Goal: Task Accomplishment & Management: Manage account settings

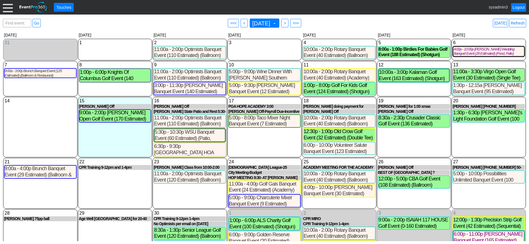
click at [9, 7] on div at bounding box center [8, 7] width 10 height 10
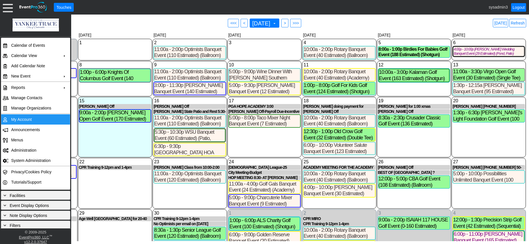
click at [22, 119] on td "My Account" at bounding box center [34, 119] width 51 height 10
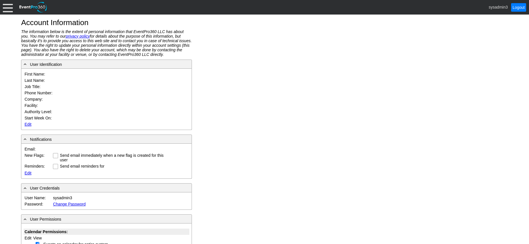
type input "System"
type input "Administrator"
type input "System Administrator"
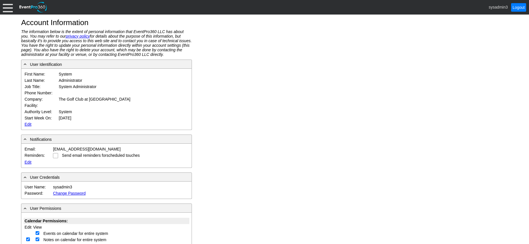
click at [27, 124] on link "Edit" at bounding box center [27, 124] width 7 height 5
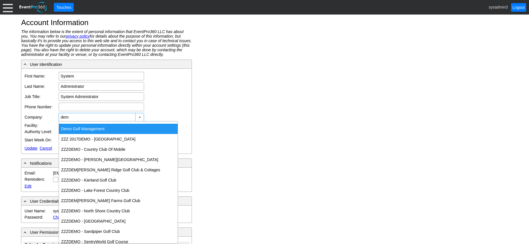
click at [83, 126] on div "Dem o Golf Management" at bounding box center [118, 128] width 119 height 10
type input "Demo Golf Management"
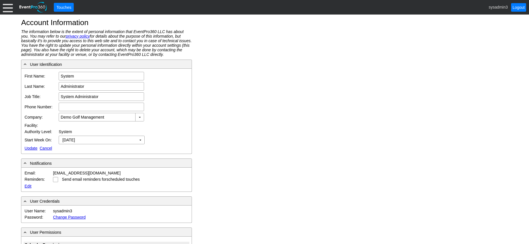
click at [29, 145] on td "Edit Update Cancel" at bounding box center [95, 148] width 142 height 6
click at [28, 147] on link "Update" at bounding box center [30, 148] width 13 height 5
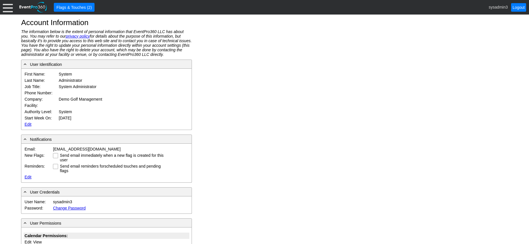
click at [6, 7] on div at bounding box center [8, 7] width 10 height 10
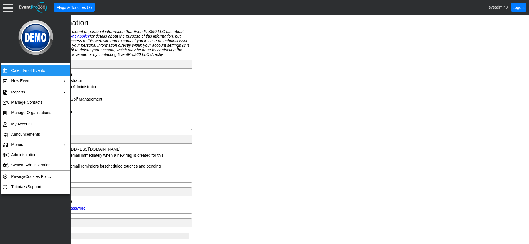
click at [26, 68] on td "Calendar of Events" at bounding box center [34, 70] width 51 height 10
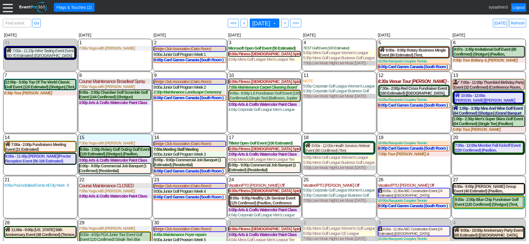
click at [12, 8] on div at bounding box center [8, 7] width 10 height 10
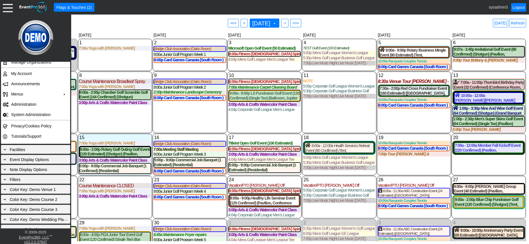
scroll to position [77, 0]
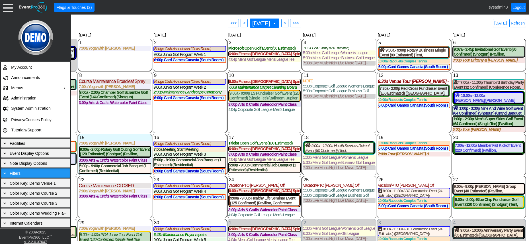
click at [33, 177] on div "+ Filters" at bounding box center [35, 172] width 69 height 9
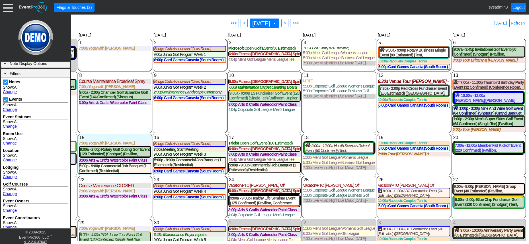
scroll to position [191, 0]
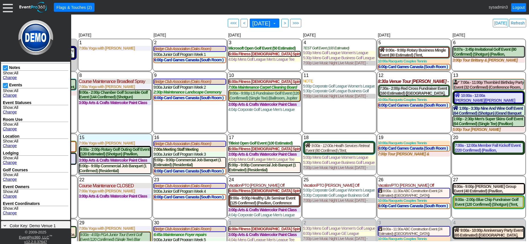
click at [9, 77] on link "Change" at bounding box center [10, 77] width 14 height 5
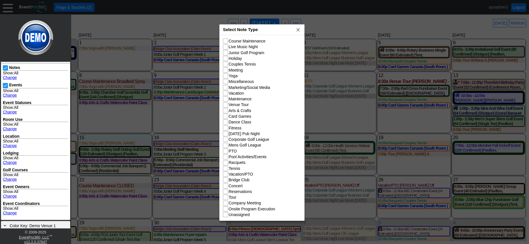
click at [273, 31] on div "Select Note Type x" at bounding box center [261, 29] width 85 height 11
click at [226, 47] on input "Live Music Night" at bounding box center [226, 48] width 6 height 6
checkbox input "true"
click at [228, 61] on input "Holiday" at bounding box center [226, 59] width 6 height 6
checkbox input "true"
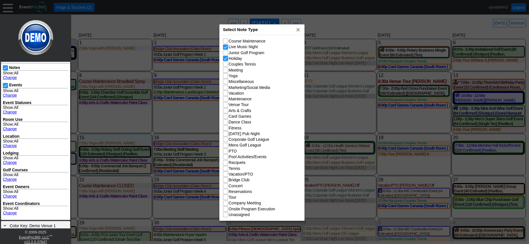
click at [226, 77] on input "Yoga" at bounding box center [226, 76] width 6 height 6
checkbox input "true"
click at [226, 100] on input "Maintenance" at bounding box center [226, 99] width 6 height 6
checkbox input "true"
click at [225, 106] on input "Venue Tour" at bounding box center [226, 105] width 6 height 6
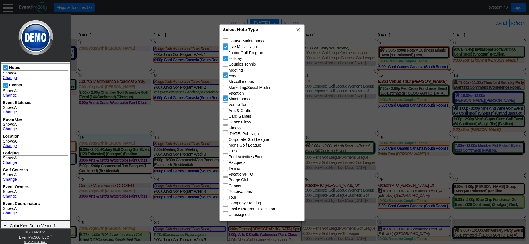
checkbox input "true"
click at [226, 111] on input "Arts & Crafts" at bounding box center [226, 111] width 6 height 6
checkbox input "true"
click at [227, 130] on input "Fitness" at bounding box center [226, 128] width 6 height 6
checkbox input "true"
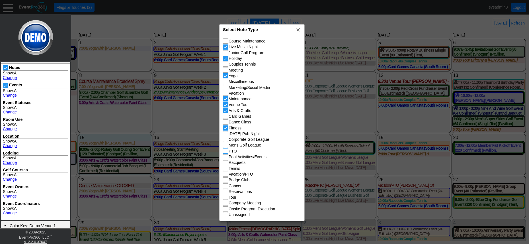
click at [228, 152] on input "PTO" at bounding box center [226, 152] width 6 height 6
checkbox input "true"
click at [225, 157] on input "Pool Activities/Events" at bounding box center [226, 157] width 6 height 6
checkbox input "true"
click at [226, 175] on input "Vacation/PTO" at bounding box center [226, 175] width 6 height 6
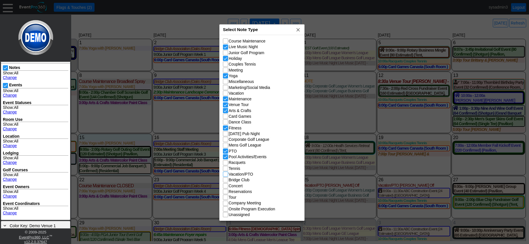
checkbox input "true"
click at [226, 188] on input "Concert" at bounding box center [226, 186] width 6 height 6
checkbox input "true"
click at [226, 192] on input "Reservations" at bounding box center [226, 192] width 6 height 6
checkbox input "true"
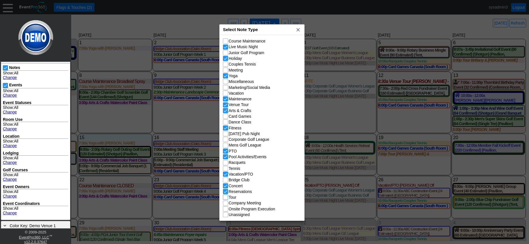
click at [226, 197] on input "Tour" at bounding box center [226, 198] width 6 height 6
checkbox input "true"
click at [298, 31] on span "x" at bounding box center [298, 30] width 6 height 6
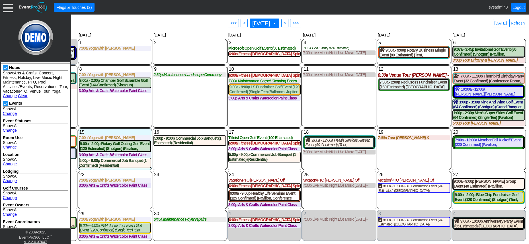
click at [343, 100] on div "11 Thursday 7:00p Live Music Night Live Music Thursday - Patio Room Live Music …" at bounding box center [339, 96] width 74 height 62
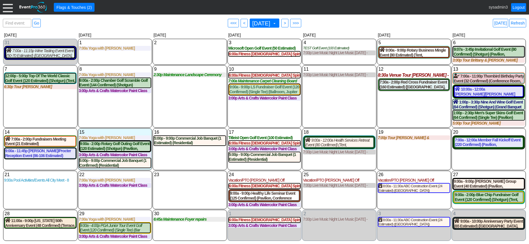
click at [7, 5] on div at bounding box center [8, 7] width 10 height 10
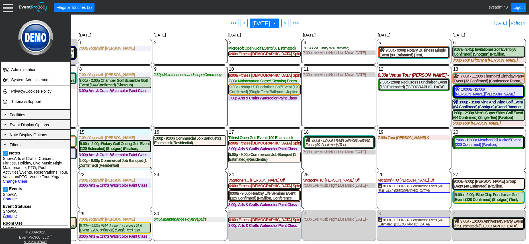
scroll to position [77, 0]
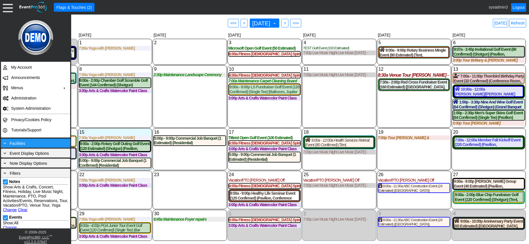
click at [34, 141] on div "+ Facilities" at bounding box center [35, 143] width 67 height 6
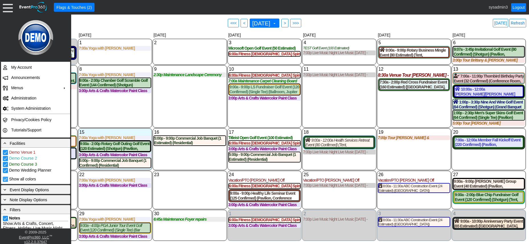
click at [6, 178] on input "Show all colors" at bounding box center [6, 180] width 6 height 6
checkbox input "false"
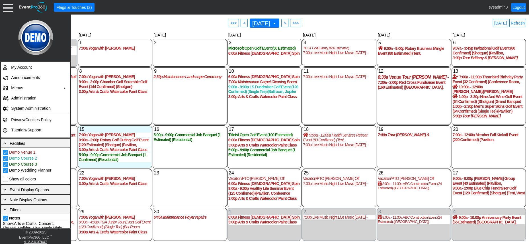
click at [6, 171] on input "Demo Wedding Planner" at bounding box center [6, 171] width 6 height 6
checkbox input "false"
click at [5, 164] on input "Demo Course 3" at bounding box center [6, 165] width 6 height 6
checkbox input "false"
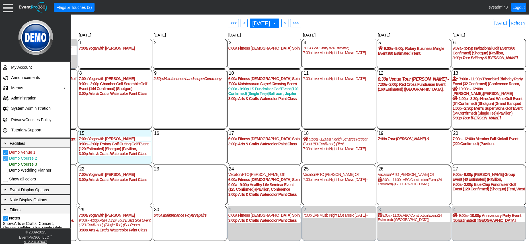
click at [5, 159] on input "Demo Course 2" at bounding box center [6, 159] width 6 height 6
checkbox input "false"
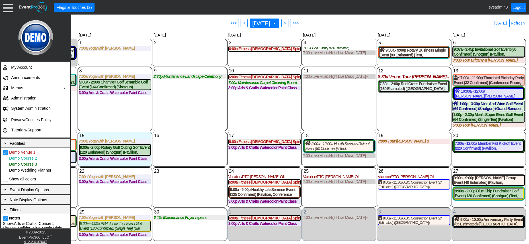
click at [336, 94] on div "11 Thursday 7:00p Live Music Night Live Music Thursday - Patio Room Live Music …" at bounding box center [339, 99] width 74 height 64
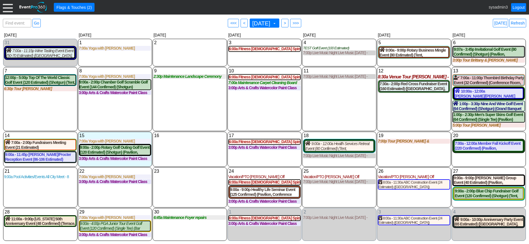
click at [7, 8] on div at bounding box center [8, 7] width 10 height 10
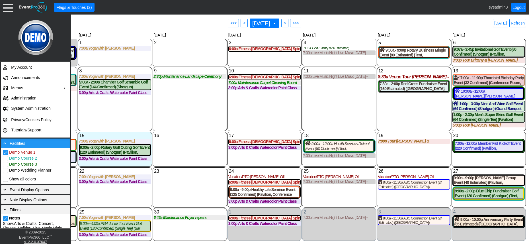
click at [35, 143] on div "- Facilities" at bounding box center [35, 143] width 67 height 6
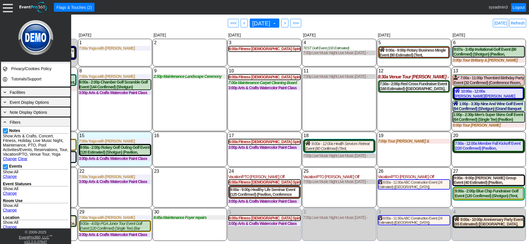
scroll to position [134, 0]
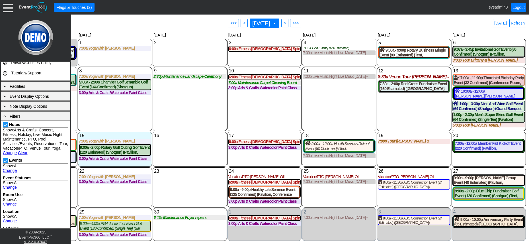
click at [10, 172] on link "Change" at bounding box center [10, 170] width 14 height 5
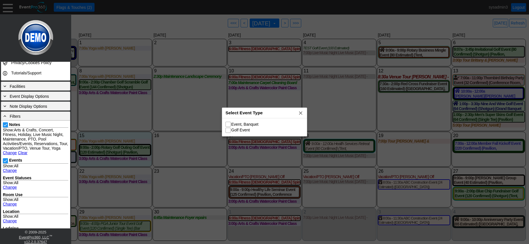
click at [227, 125] on input "Event, Banquet" at bounding box center [229, 125] width 6 height 6
checkbox input "true"
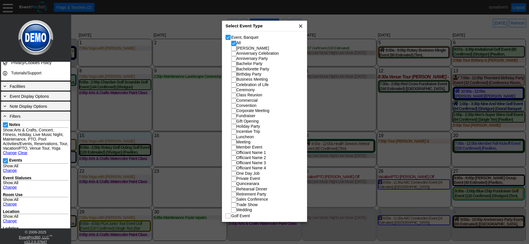
click at [299, 24] on span "x" at bounding box center [301, 26] width 6 height 6
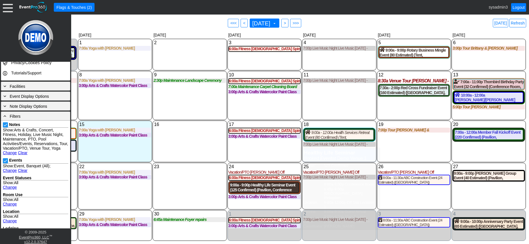
click at [269, 189] on div "9:00a - 9:00p Healthy Life Seminar Event (125 Confirmed) (Pavilion, Conference …" at bounding box center [264, 187] width 69 height 10
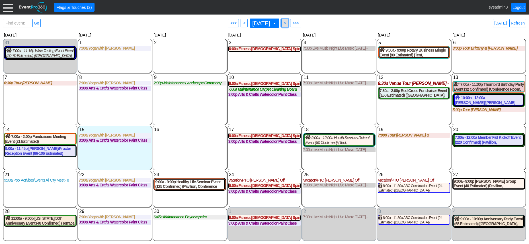
click at [287, 23] on span ">" at bounding box center [285, 23] width 4 height 6
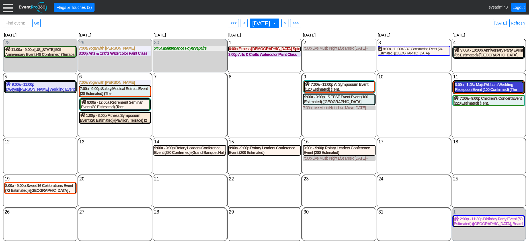
click at [496, 88] on div "8:00a - 1:45a Majid/Abbara Wedding Reception Event (100 Confirmed) (The Grand R…" at bounding box center [488, 87] width 68 height 10
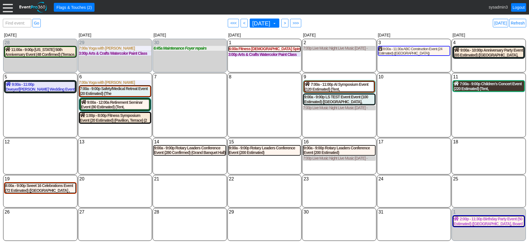
click at [494, 89] on div "7:00a - 9:00p Children's Concert Event (220 Estimated) (Tent, West Room) (2 Cot…" at bounding box center [488, 86] width 70 height 10
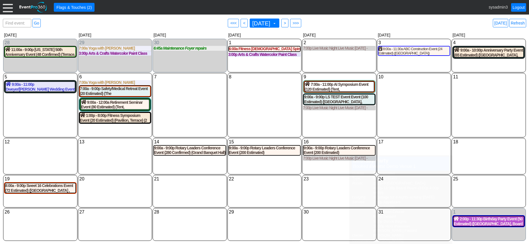
click at [480, 223] on div "2:00p - 11:30p Birthday Party Event (50 Estimated) (Oaks Room, Board Room) (3 C…" at bounding box center [488, 221] width 70 height 10
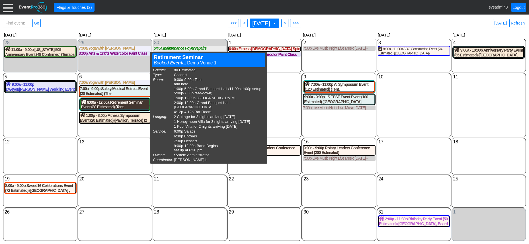
click at [114, 105] on div "9:00a - 12:00a Retirement Seminar Event (80 Estimated) (Tent, Grand Banquet Hal…" at bounding box center [115, 105] width 68 height 10
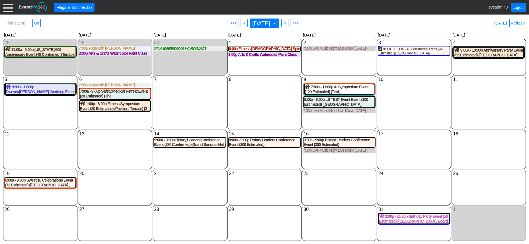
click at [281, 165] on div "15 Wednesday 9:00a - 9:00p Rotary Leaders Conference Event (200 Estimated) (Gra…" at bounding box center [264, 149] width 74 height 39
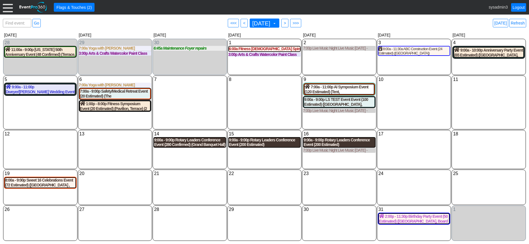
click at [178, 142] on div "9:00a - 9:00p Rotary Leaders Conference Event (280 Confirmed) (Grand Banquet Ha…" at bounding box center [189, 142] width 71 height 10
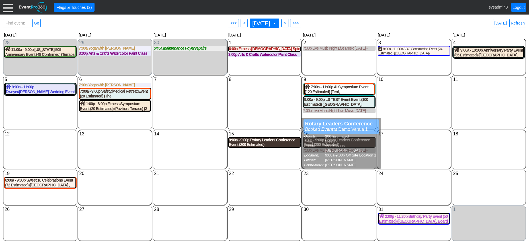
click at [278, 142] on div "9:00a - 9:00p Rotary Leaders Conference Event (200 Estimated) (Grand Banquet Ha…" at bounding box center [264, 142] width 71 height 10
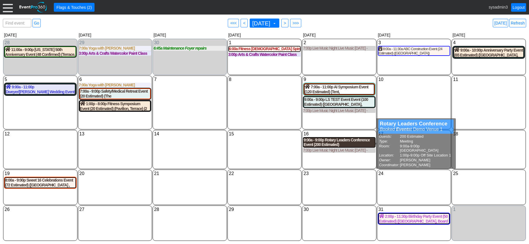
click at [341, 141] on div "9:00a - 9:00p Rotary Leaders Conference Event (200 Estimated) (Grand Banquet Ha…" at bounding box center [338, 142] width 71 height 10
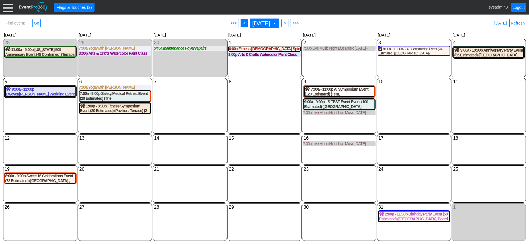
click at [242, 24] on span "<" at bounding box center [244, 23] width 4 height 6
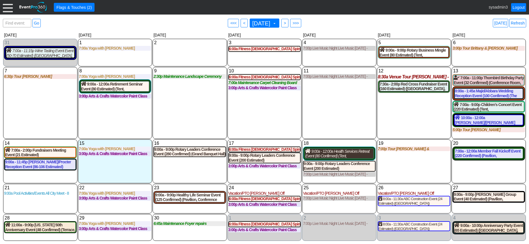
click at [345, 154] on div "9:00a - 12:00a Health Services Retreat Event (80 Confirmed) (Tent, Grand Banque…" at bounding box center [339, 154] width 68 height 10
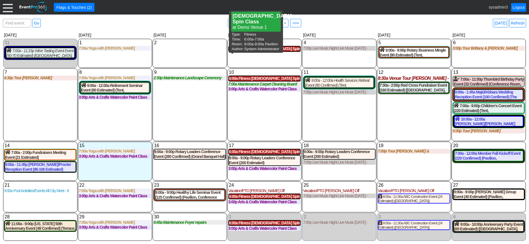
click at [255, 49] on div "6:00a Fitness Ladies Spin Class (Pavilion)" at bounding box center [264, 48] width 71 height 5
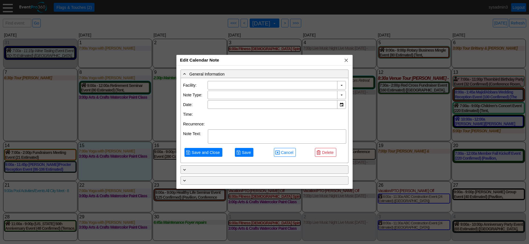
type input "Demo Venue 1"
type input "9/3/2025"
type input "Fitness"
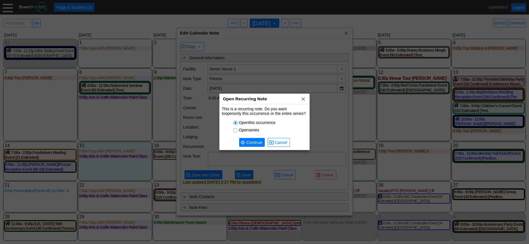
click at [234, 129] on input "Open series" at bounding box center [236, 131] width 6 height 6
radio input "true"
click at [251, 140] on span "Continue" at bounding box center [254, 142] width 18 height 6
type textarea "Ladies Spin Class"
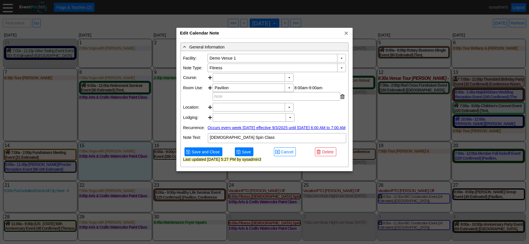
click at [236, 130] on link "Occurs every week on Wednesday effective 9/3/2025 until 10/1/2025 from 6:00 AM …" at bounding box center [276, 127] width 138 height 5
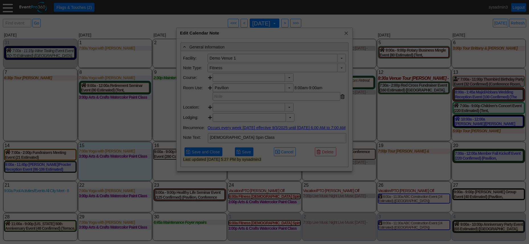
type input "5"
type input "Wednesday, 10/1/2025"
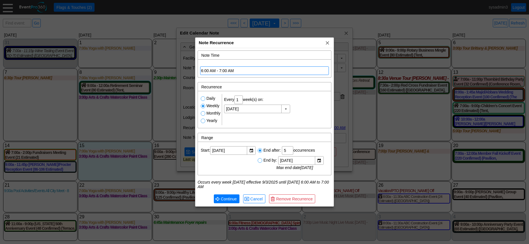
click at [230, 70] on div "6:00 AM - 7:00 AM" at bounding box center [264, 70] width 127 height 5
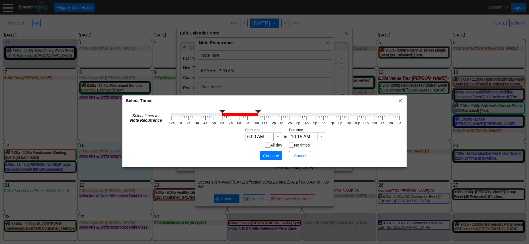
type input "10:30 AM"
click at [259, 117] on icon "12a 1a 2a 3a 4a 5a 6a 7a 8a 9a 10a 11a 12p 1p 2p 3p 4p 5p 6p 7p 8p 9p 10p 11p 1…" at bounding box center [285, 117] width 236 height 17
type input "9:15 AM"
click at [250, 116] on icon "12a 1a 2a 3a 4a 5a 6a 7a 8a 9a 10a 11a 12p 1p 2p 3p 4p 5p 6p 7p 8p 9p 10p 11p 1…" at bounding box center [285, 117] width 236 height 17
click at [271, 154] on span "Continue" at bounding box center [270, 156] width 17 height 6
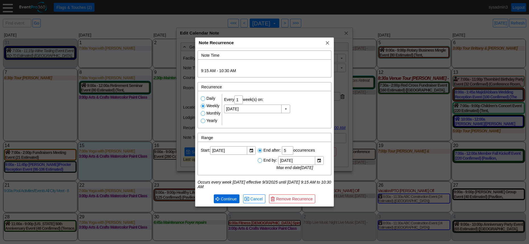
click at [227, 197] on span "Continue" at bounding box center [229, 199] width 18 height 6
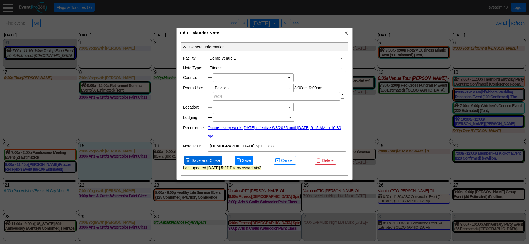
click at [207, 163] on span "Save and Close" at bounding box center [205, 160] width 30 height 6
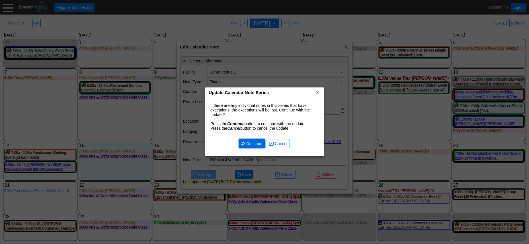
click at [246, 143] on span "Continue" at bounding box center [254, 144] width 18 height 6
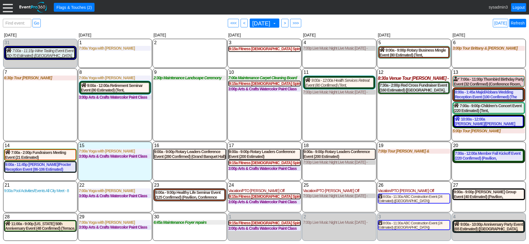
click at [520, 24] on link "Refresh" at bounding box center [517, 23] width 17 height 9
click at [518, 5] on link "Logout" at bounding box center [518, 7] width 15 height 9
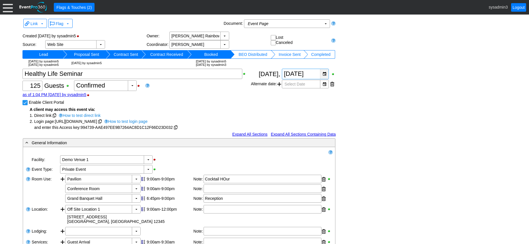
click at [325, 74] on div "▼" at bounding box center [324, 74] width 9 height 10
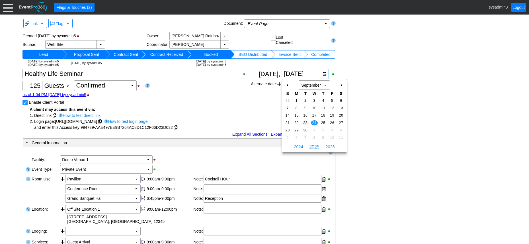
click at [303, 122] on span "23" at bounding box center [305, 122] width 7 height 5
type input "[DATE]"
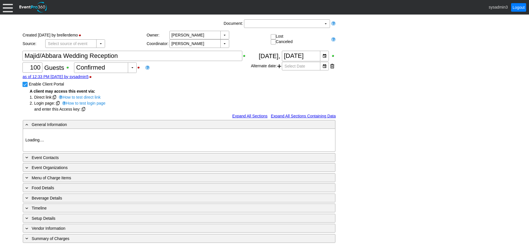
type input "Demo Venue 1"
type input "Wedding"
type input "93483"
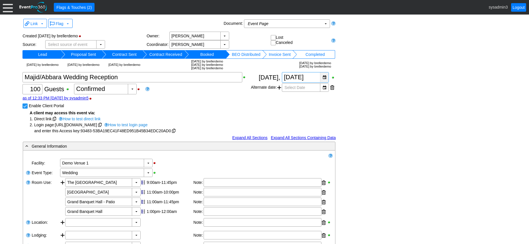
click at [325, 77] on div "▼" at bounding box center [324, 77] width 9 height 10
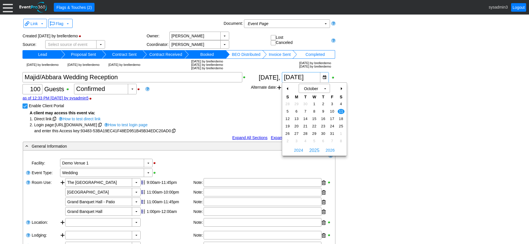
click at [288, 88] on div "-" at bounding box center [287, 89] width 9 height 10
click at [341, 110] on span "13" at bounding box center [340, 111] width 7 height 5
type input "9/13/2025"
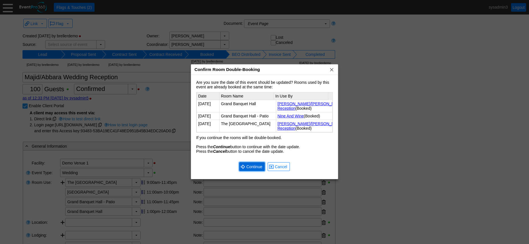
click at [253, 165] on span "Continue" at bounding box center [254, 167] width 18 height 6
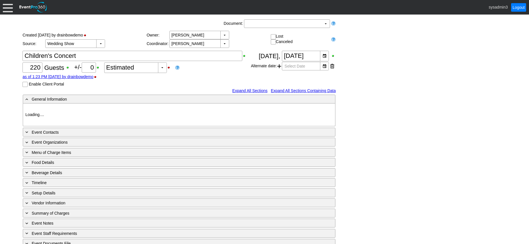
type input "Demo Venue 1"
type input "Fundraiser"
type input "601772"
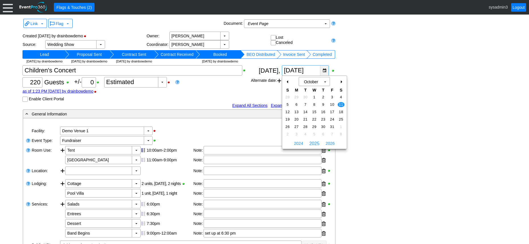
click at [325, 71] on div "▼" at bounding box center [324, 70] width 9 height 10
click at [286, 82] on div "-" at bounding box center [287, 82] width 9 height 10
click at [340, 103] on span "13" at bounding box center [340, 104] width 7 height 5
type input "[DATE]"
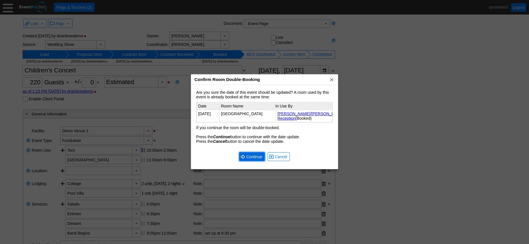
click at [256, 158] on span "Continue" at bounding box center [254, 157] width 18 height 6
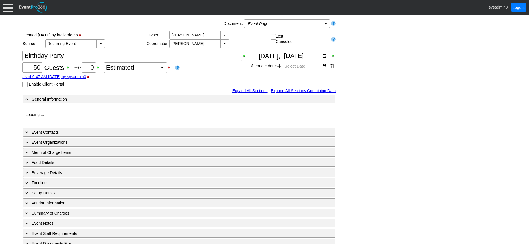
type input "Demo Venue 1"
type input "Member Event"
type input "56852"
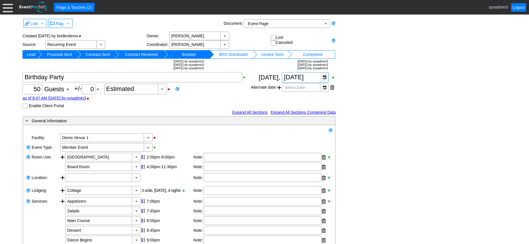
click at [325, 78] on div "▼" at bounding box center [324, 77] width 9 height 10
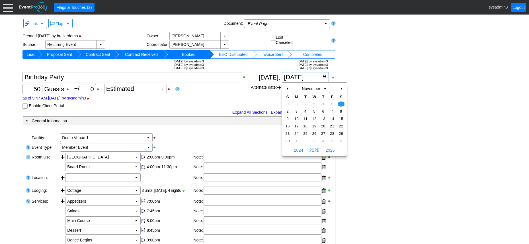
click at [285, 86] on div "-" at bounding box center [287, 89] width 9 height 10
click at [332, 132] on span "31" at bounding box center [332, 133] width 7 height 5
type input "10/31/2025"
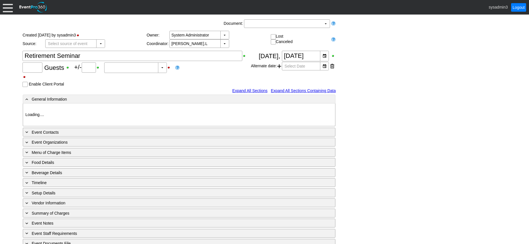
type input "80"
type input "0"
type input "Estimated"
type input "Demo Venue 1"
type input "Concert"
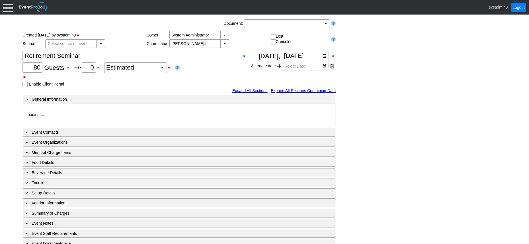
type input "786621"
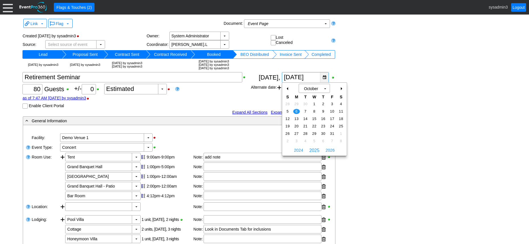
click at [324, 77] on div "▼" at bounding box center [324, 77] width 9 height 10
click at [286, 88] on div "-" at bounding box center [287, 89] width 9 height 10
click at [296, 110] on span "8" at bounding box center [296, 111] width 7 height 5
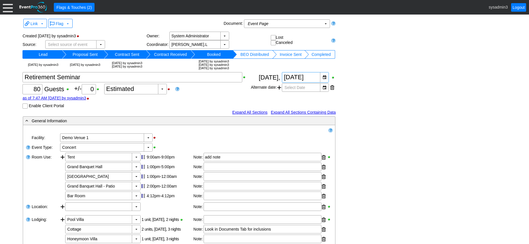
type input "[DATE]"
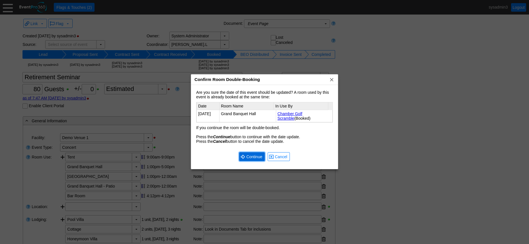
click at [249, 153] on span "● Continue" at bounding box center [252, 156] width 26 height 9
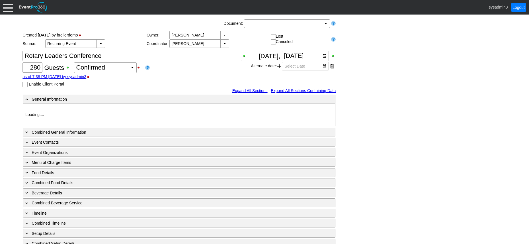
type input "Demo Venue 1"
type input "Meeting"
type input "91266"
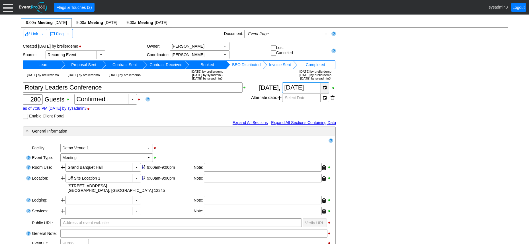
click at [324, 88] on div "▼" at bounding box center [324, 88] width 9 height 10
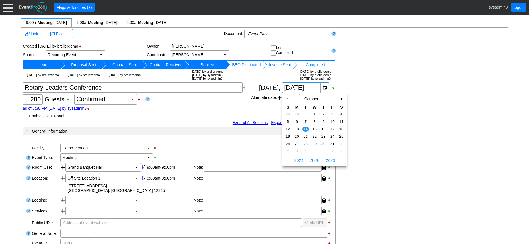
click at [287, 99] on div "-" at bounding box center [287, 99] width 9 height 10
click at [304, 127] on span "16" at bounding box center [305, 128] width 7 height 5
type input "9/16/2025"
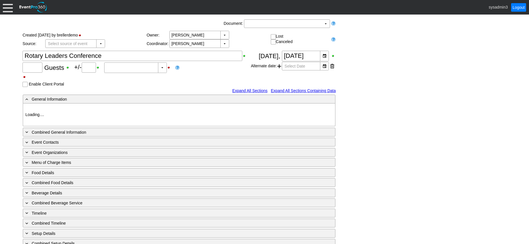
type input "200"
type input "0"
type input "Estimated"
type input "Demo Venue 1"
type input "Meeting"
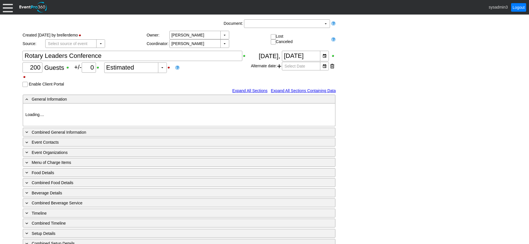
type input "205597"
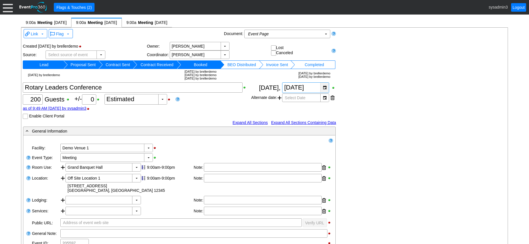
click at [324, 86] on div "▼" at bounding box center [324, 88] width 9 height 10
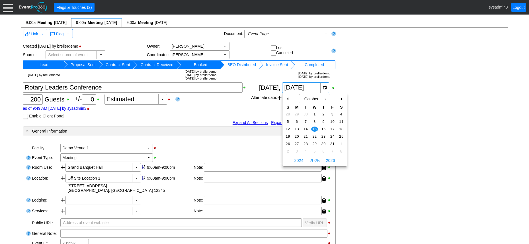
click at [288, 100] on div "-" at bounding box center [287, 99] width 9 height 10
click at [314, 127] on span "17" at bounding box center [314, 128] width 7 height 5
type input "[DATE]"
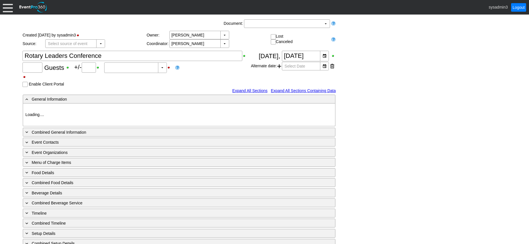
type input "200"
type input "0"
type input "Estimated"
type input "Demo Venue 1"
type input "Meeting"
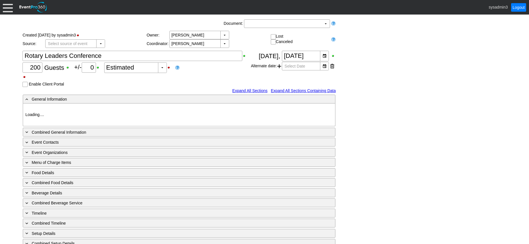
type input "1210269"
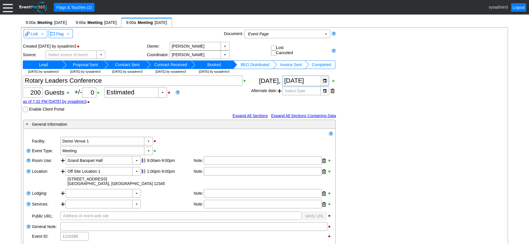
click at [325, 80] on div "▼" at bounding box center [324, 81] width 9 height 10
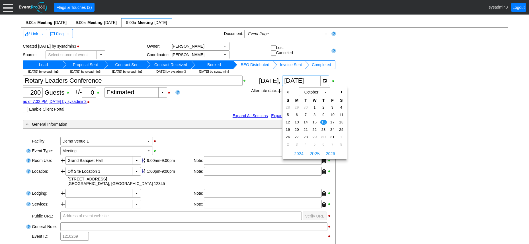
click at [288, 92] on div "-" at bounding box center [287, 92] width 9 height 10
click at [324, 120] on span "18" at bounding box center [323, 121] width 7 height 5
type input "[DATE]"
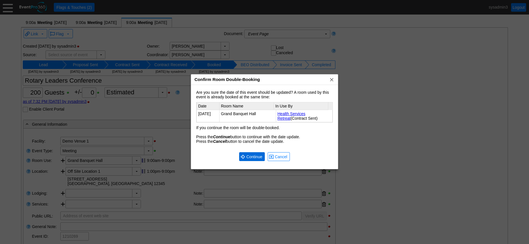
click at [250, 155] on span "Continue" at bounding box center [254, 157] width 18 height 6
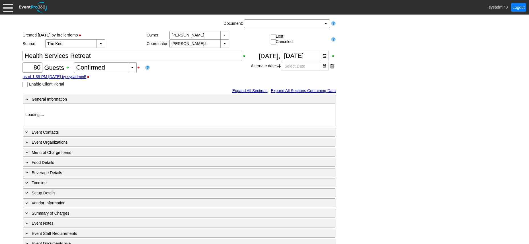
type input "Demo Venue 1"
type input "Concert"
type input "364795"
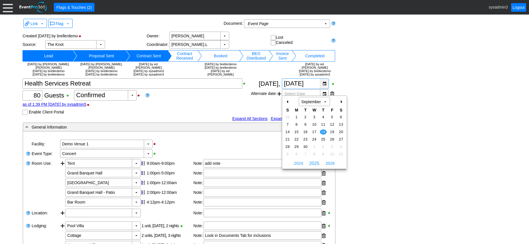
click at [324, 88] on div "▼" at bounding box center [324, 84] width 9 height 10
click at [324, 123] on span "11" at bounding box center [323, 124] width 7 height 5
type input "9/11/2025"
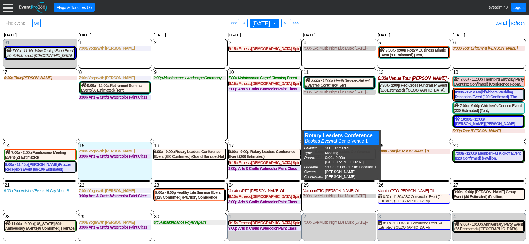
click at [261, 120] on div "10 [DATE] 7:00a Maintenance Carpet Cleaning Board Rooms Carpet Cleaning Board R…" at bounding box center [264, 104] width 74 height 73
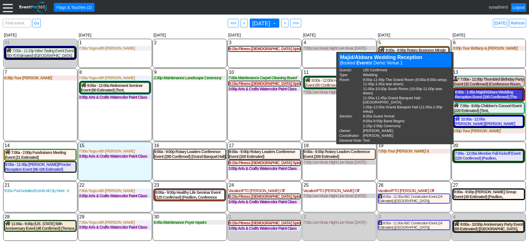
click at [488, 96] on div "8:00a - 1:45a Majid/Abbara Wedding Reception Event (100 Confirmed) (The [GEOGRA…" at bounding box center [488, 95] width 68 height 10
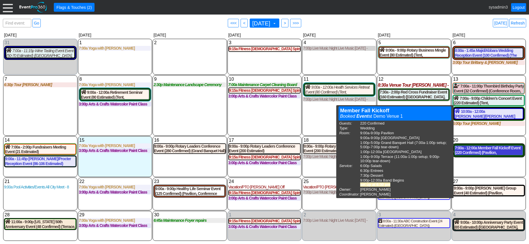
click at [479, 149] on div "7:00a - 12:00a Member Fall Kickoff Event (220 Confirmed) (Pavilion, [GEOGRAPHIC…" at bounding box center [488, 150] width 68 height 10
click at [476, 151] on div "7:00a - 12:00a Member Fall Kickoff Event (220 Confirmed) (Pavilion, West Room, …" at bounding box center [488, 150] width 68 height 10
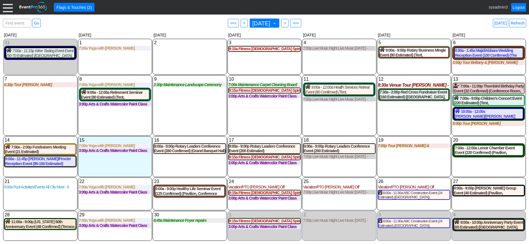
click at [423, 121] on div "12 Friday 8:30a Venue Tour Teresa Collins - Wants to visit on her lunch hour to…" at bounding box center [414, 105] width 74 height 60
click at [287, 23] on span ">" at bounding box center [285, 23] width 4 height 6
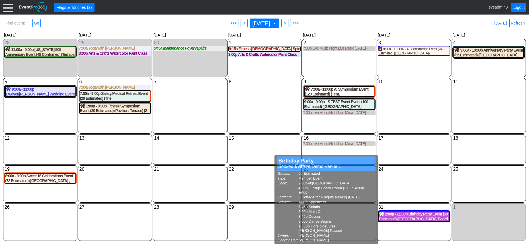
click at [423, 214] on div "2:00p - 11:30p Birthday Party Event (50 Estimated) (Oaks Room, Board Room) (3 C…" at bounding box center [414, 216] width 70 height 10
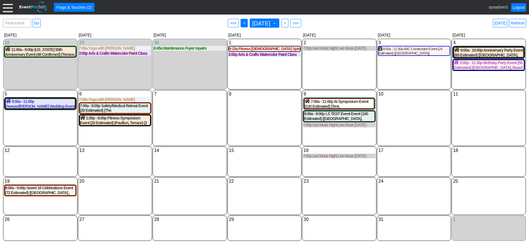
click at [242, 23] on span "<" at bounding box center [244, 23] width 4 height 6
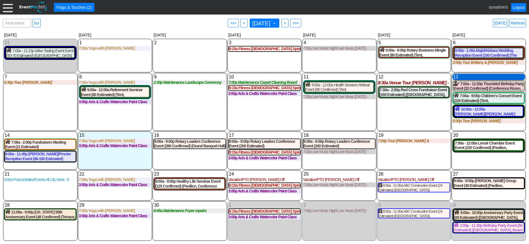
click at [487, 80] on div "13 Saturday" at bounding box center [488, 77] width 73 height 6
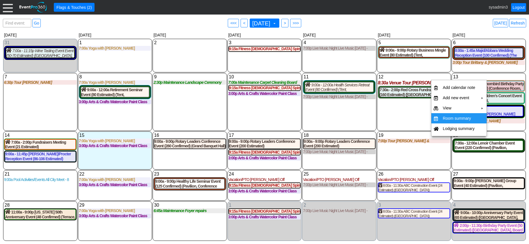
click at [452, 117] on td "Room summary" at bounding box center [458, 118] width 37 height 10
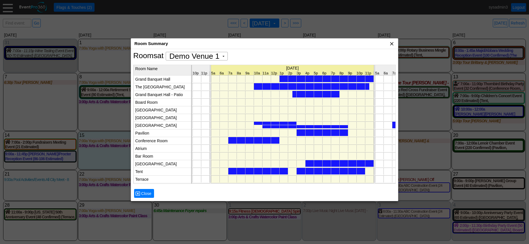
click at [392, 42] on span "x" at bounding box center [392, 44] width 6 height 6
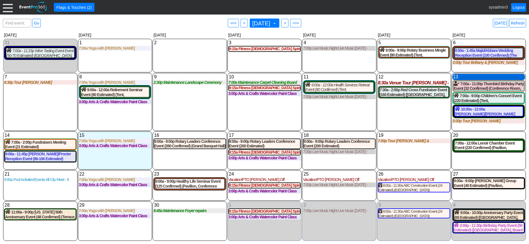
click at [480, 80] on div "13 Saturday" at bounding box center [488, 77] width 73 height 6
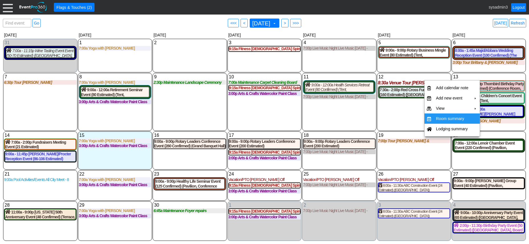
click at [452, 119] on td "Room summary" at bounding box center [451, 118] width 37 height 10
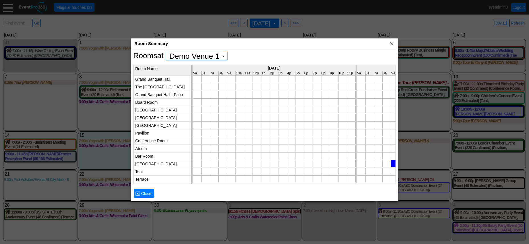
scroll to position [0, 1948]
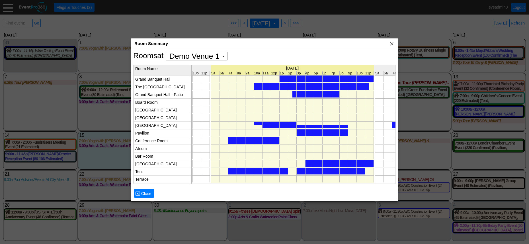
click at [285, 122] on div at bounding box center [275, 122] width 43 height 3
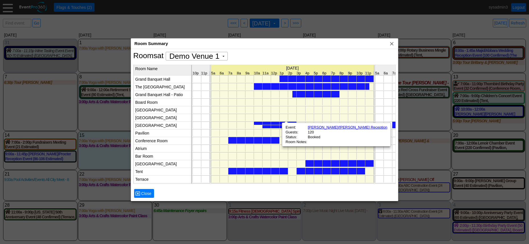
click at [275, 127] on div at bounding box center [304, 126] width 85 height 3
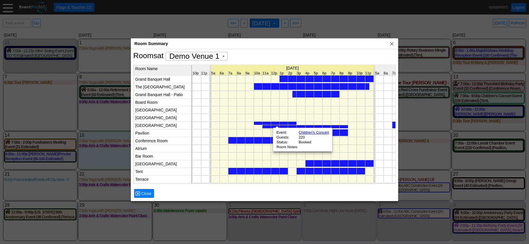
click at [276, 123] on div at bounding box center [275, 122] width 43 height 3
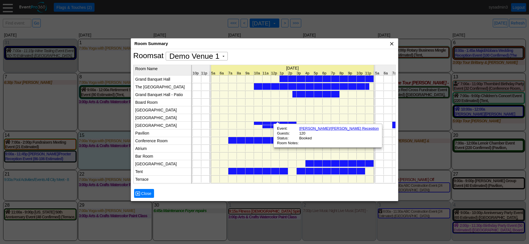
click at [392, 44] on span "x" at bounding box center [392, 44] width 6 height 6
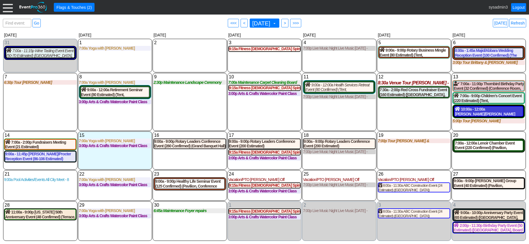
click at [480, 112] on div "10:00a - 12:00a Ortiz/Fernandez Reception Event (120 Confirmed) (West Room, The…" at bounding box center [488, 111] width 68 height 10
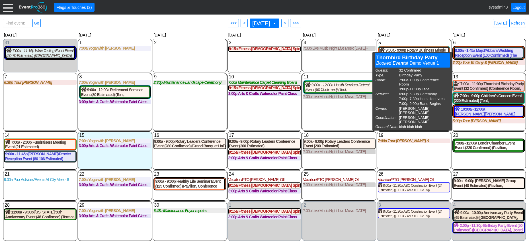
click at [488, 95] on div "7:00a - 9:00p Children's Concert Event (220 Estimated) (Tent, West Room) (2 Cot…" at bounding box center [488, 98] width 70 height 10
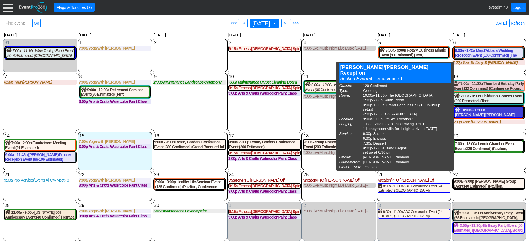
click at [482, 112] on div "10:00a - 12:00a Ortiz/Fernandez Reception Event (120 Confirmed) (The Grand Room…" at bounding box center [488, 112] width 68 height 10
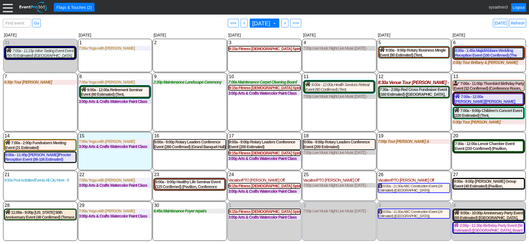
click at [520, 21] on link "Refresh" at bounding box center [517, 23] width 17 height 9
click at [486, 75] on div "13 Saturday" at bounding box center [488, 76] width 73 height 6
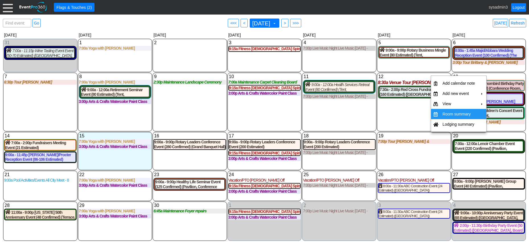
click at [447, 113] on td "Room summary" at bounding box center [458, 114] width 37 height 10
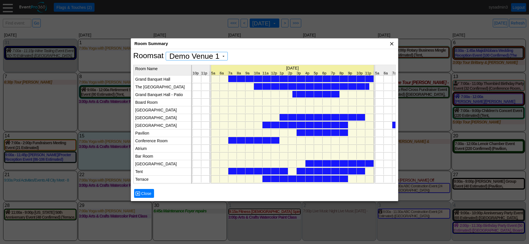
click at [392, 43] on span "x" at bounding box center [392, 44] width 6 height 6
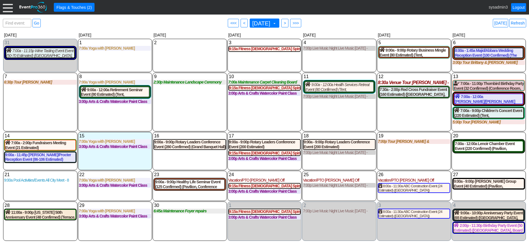
click at [358, 116] on div "11 Thursday 9:00a - 12:00a Health Services Retreat Event (80 Confirmed) (Tent, …" at bounding box center [339, 102] width 74 height 59
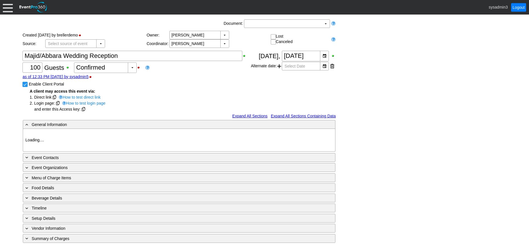
type input "Demo Venue 1"
type input "Wedding"
type input "93483"
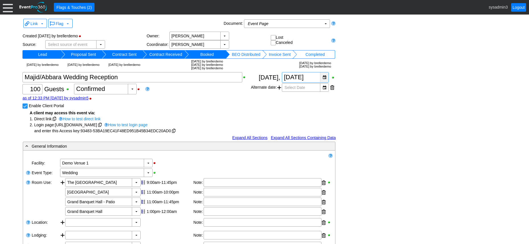
click at [324, 77] on div "▼" at bounding box center [324, 77] width 9 height 10
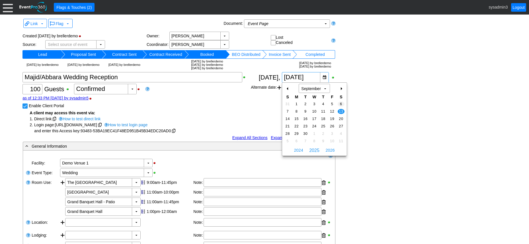
click at [341, 102] on span "6" at bounding box center [340, 103] width 7 height 5
type input "9/6/2025"
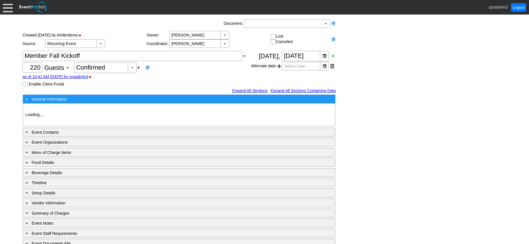
type input "Demo Venue 1"
type input "Wedding"
type input "[URL][DOMAIN_NAME]"
type input "675609"
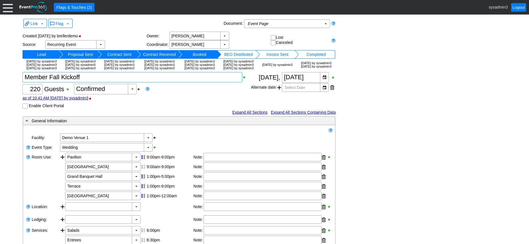
click at [90, 82] on textarea at bounding box center [132, 77] width 220 height 10
type textarea "M"
click at [38, 82] on textarea at bounding box center [132, 77] width 220 height 10
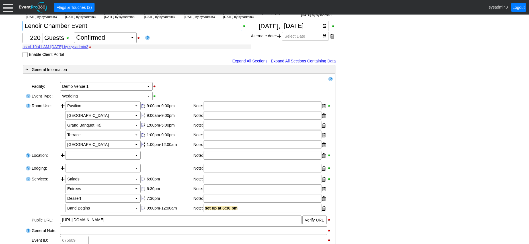
scroll to position [57, 0]
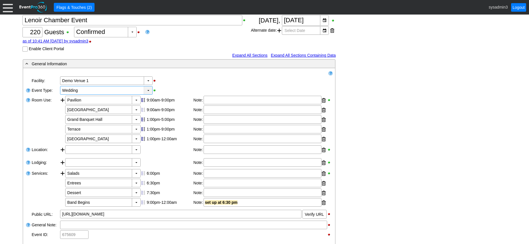
type textarea "Lenoir Chamber Event"
click at [149, 94] on div "▼" at bounding box center [148, 90] width 9 height 8
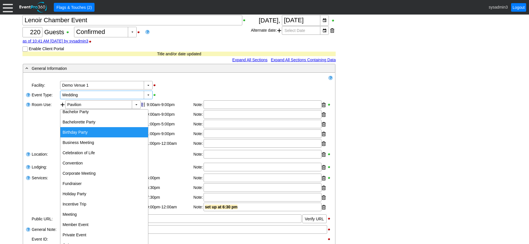
scroll to position [28, 0]
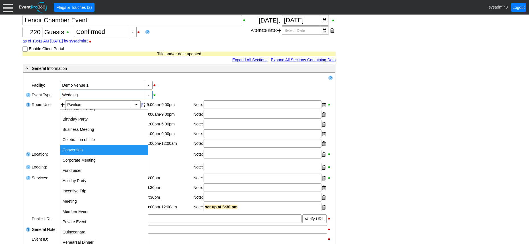
click at [78, 147] on div "Convention" at bounding box center [104, 150] width 88 height 10
type input "Convention"
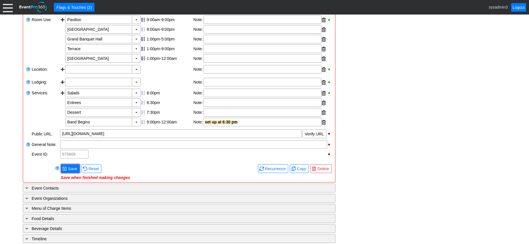
scroll to position [142, 0]
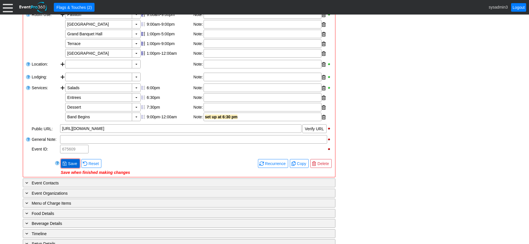
click at [70, 166] on span "Save" at bounding box center [72, 163] width 11 height 6
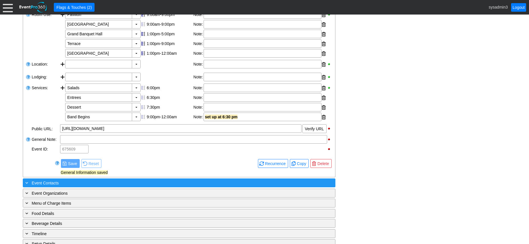
click at [88, 186] on div "+ Event Contacts" at bounding box center [167, 182] width 286 height 7
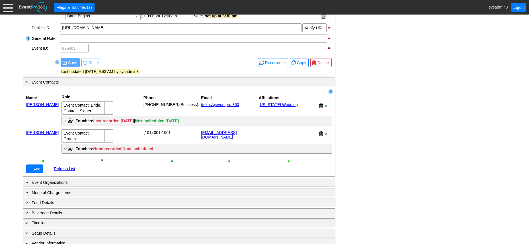
scroll to position [244, 0]
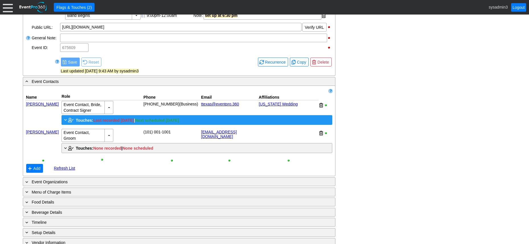
click at [82, 122] on span "Touches:" at bounding box center [84, 120] width 17 height 5
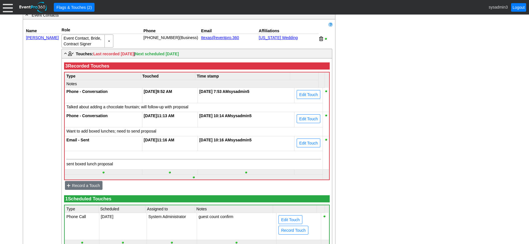
scroll to position [357, 0]
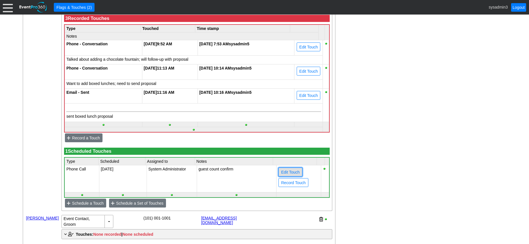
click at [295, 175] on span "Edit Touch" at bounding box center [290, 172] width 21 height 6
type input "Phone Call"
type input "2/10/2026"
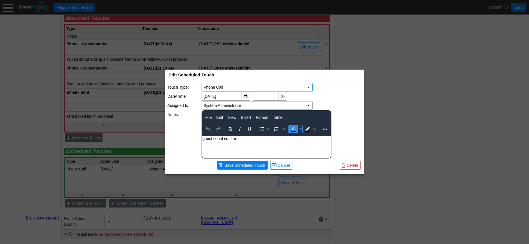
scroll to position [0, 0]
click at [348, 164] on span "Delete" at bounding box center [352, 165] width 14 height 6
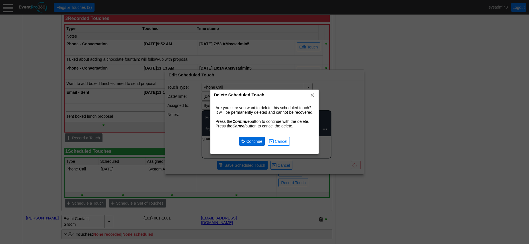
click at [258, 143] on span "Continue" at bounding box center [254, 141] width 18 height 6
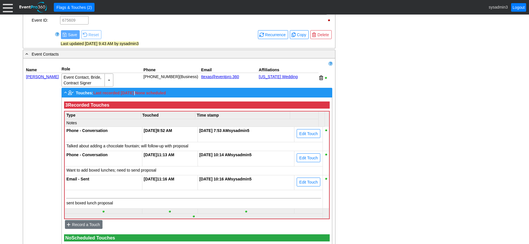
scroll to position [244, 0]
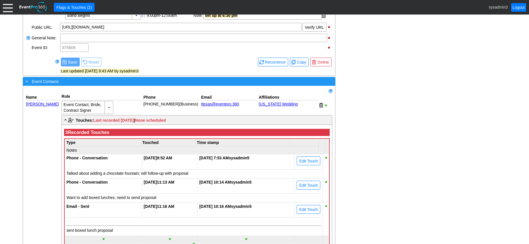
click at [136, 85] on div "- Event Contacts" at bounding box center [167, 81] width 286 height 7
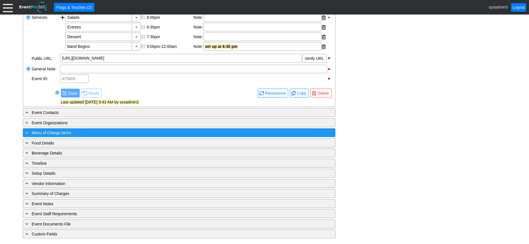
click at [110, 131] on div "+ Menu of Charge Items" at bounding box center [167, 132] width 286 height 7
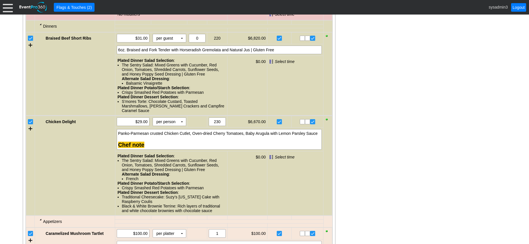
scroll to position [500, 0]
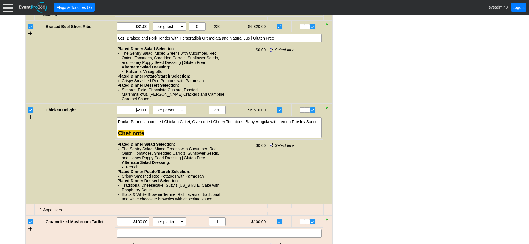
click at [30, 113] on input "checkbox" at bounding box center [31, 111] width 6 height 6
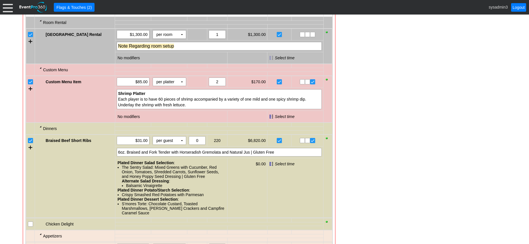
scroll to position [300, 0]
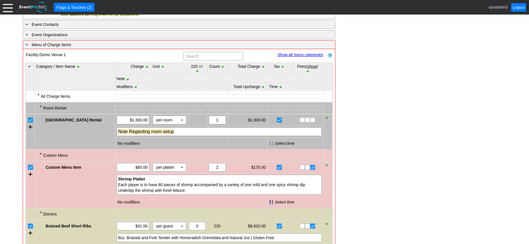
click at [311, 57] on link "Show all menu categories" at bounding box center [300, 54] width 46 height 5
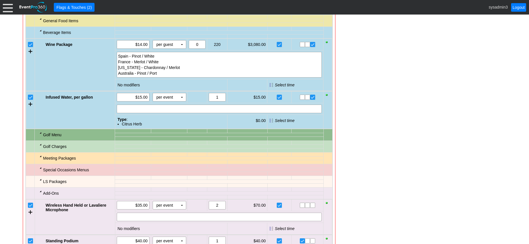
scroll to position [869, 0]
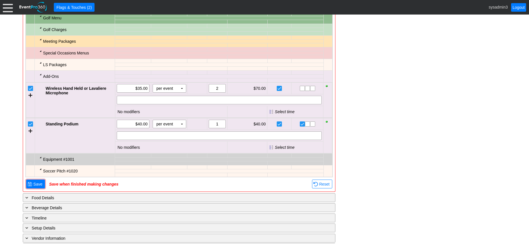
click at [41, 77] on div at bounding box center [40, 74] width 5 height 5
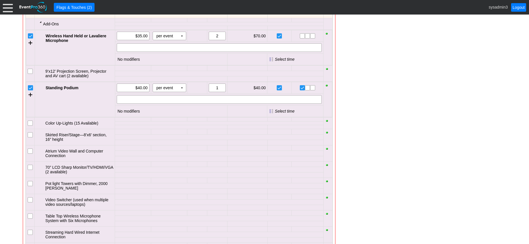
scroll to position [926, 0]
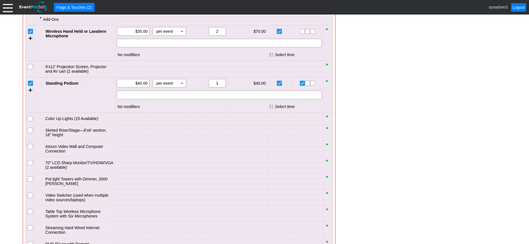
click at [31, 166] on input "checkbox" at bounding box center [31, 163] width 6 height 6
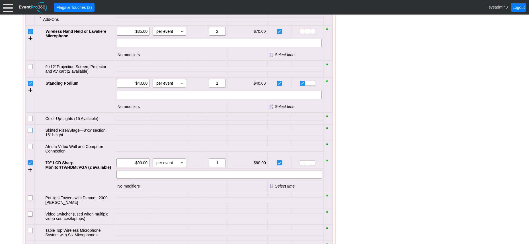
click at [30, 133] on input "checkbox" at bounding box center [31, 131] width 6 height 6
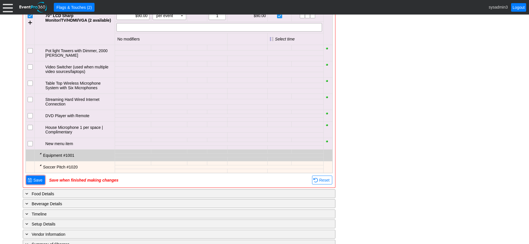
scroll to position [1097, 0]
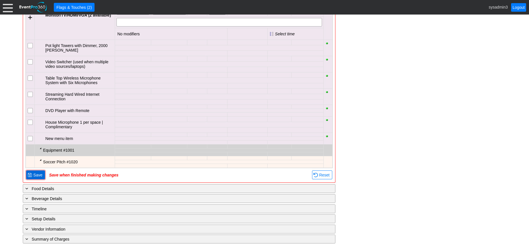
click at [40, 178] on span "Save" at bounding box center [37, 175] width 11 height 6
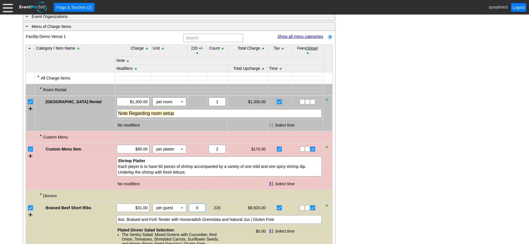
scroll to position [318, 0]
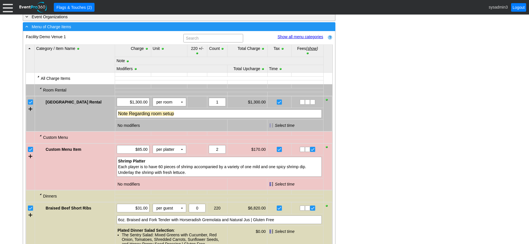
click at [170, 30] on div "- Menu of Charge Items" at bounding box center [167, 26] width 286 height 7
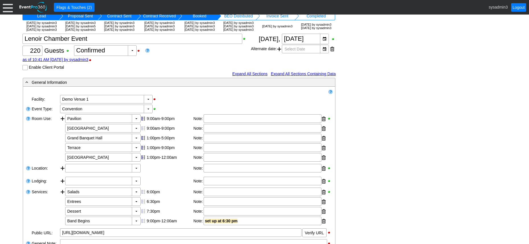
scroll to position [0, 0]
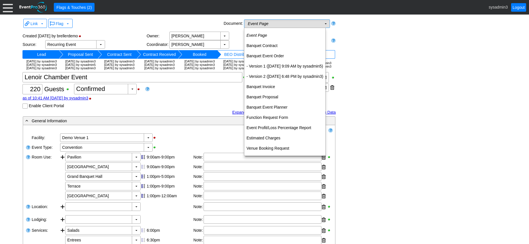
click at [319, 23] on td "Event Page Χ" at bounding box center [282, 24] width 77 height 8
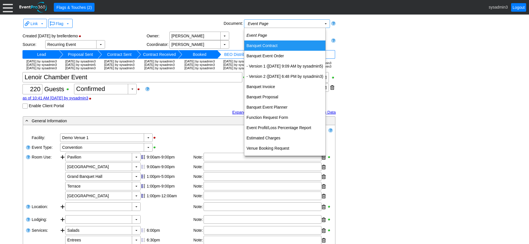
click at [268, 46] on td "Banquet Contract" at bounding box center [284, 45] width 81 height 10
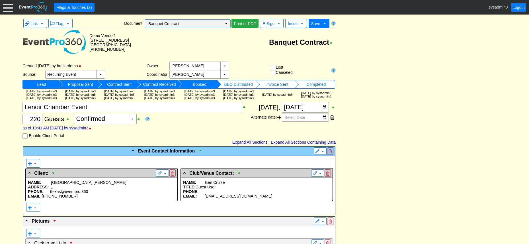
click at [226, 23] on td "▼" at bounding box center [226, 24] width 8 height 8
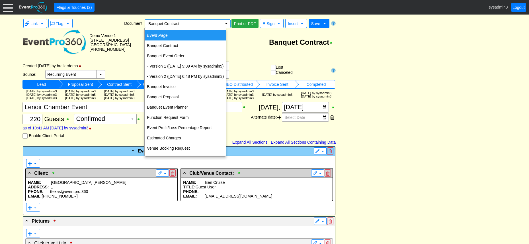
click at [168, 35] on td "Event Page" at bounding box center [185, 35] width 81 height 10
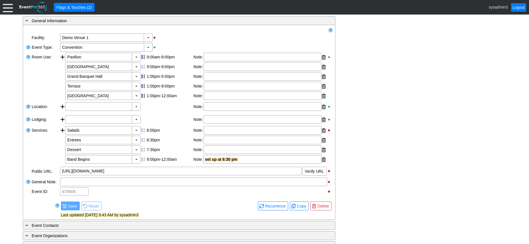
scroll to position [223, 0]
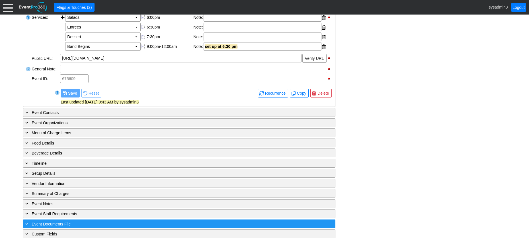
click at [95, 222] on div "+ Event Documents File" at bounding box center [167, 223] width 286 height 7
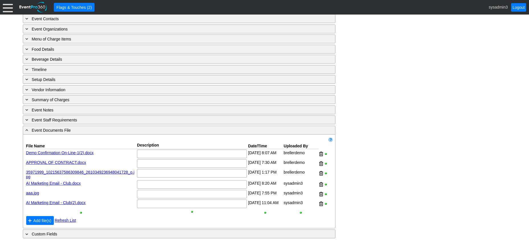
scroll to position [318, 0]
click at [322, 201] on div at bounding box center [321, 203] width 4 height 9
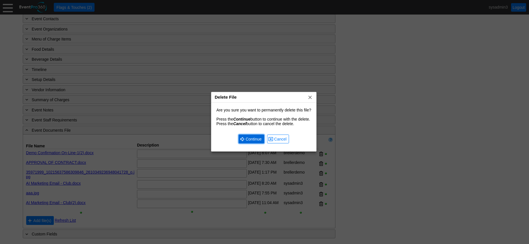
click at [248, 137] on span "Continue" at bounding box center [253, 139] width 18 height 6
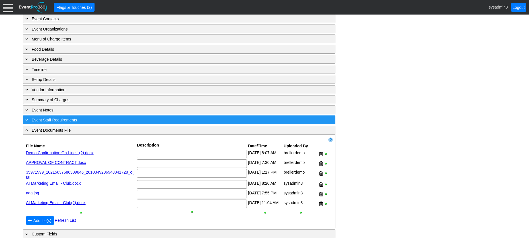
scroll to position [307, 0]
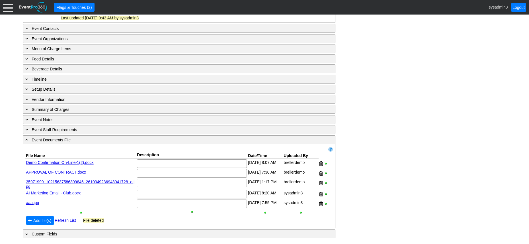
click at [32, 200] on link "aaa.jpg" at bounding box center [32, 202] width 13 height 5
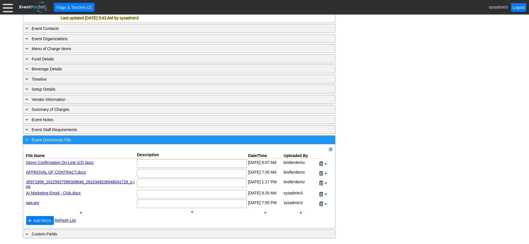
click at [90, 141] on div "- Event Documents File" at bounding box center [167, 139] width 286 height 7
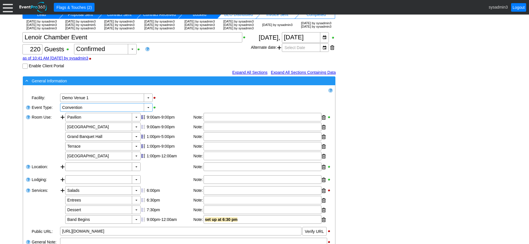
scroll to position [0, 0]
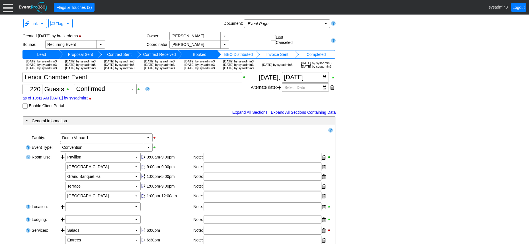
click at [6, 5] on div at bounding box center [8, 7] width 10 height 10
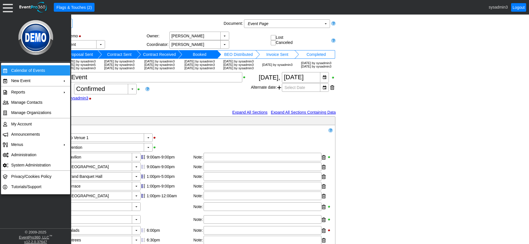
click at [21, 66] on td "Calendar of Events" at bounding box center [34, 70] width 51 height 10
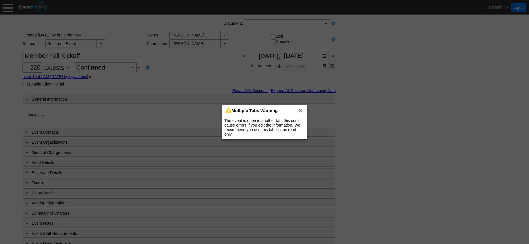
type input "Demo Venue 1"
type input "Wedding"
type input "[URL][DOMAIN_NAME]"
type input "675609"
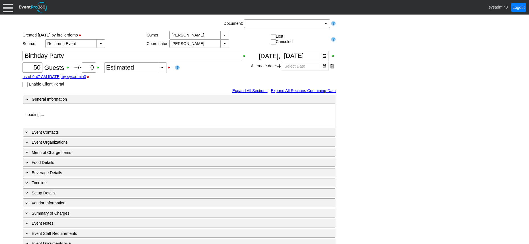
type input "Demo Venue 1"
type input "Member Event"
type input "56852"
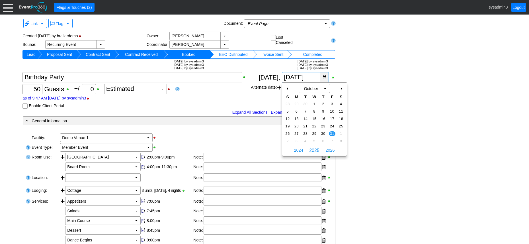
click at [324, 78] on div "▼" at bounding box center [324, 77] width 9 height 10
click at [341, 101] on td "4" at bounding box center [340, 103] width 9 height 7
type input "[DATE]"
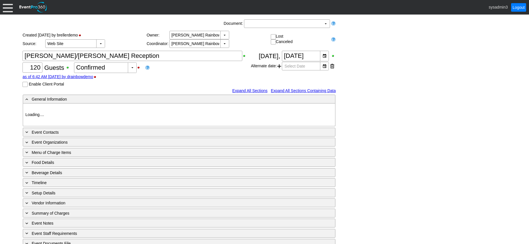
type input "Demo Venue 1"
type input "Wedding"
type input "426834"
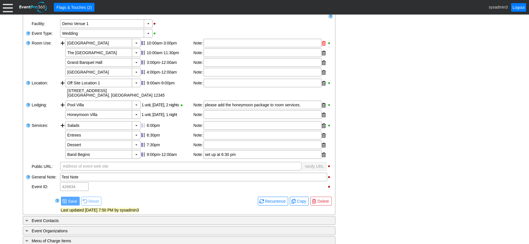
click at [322, 48] on div at bounding box center [324, 43] width 4 height 9
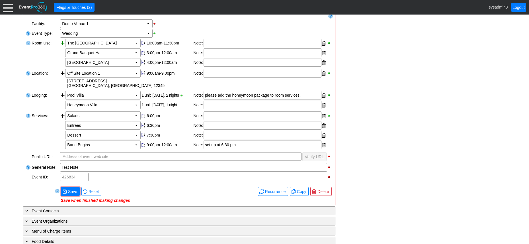
click at [63, 56] on div at bounding box center [62, 53] width 5 height 29
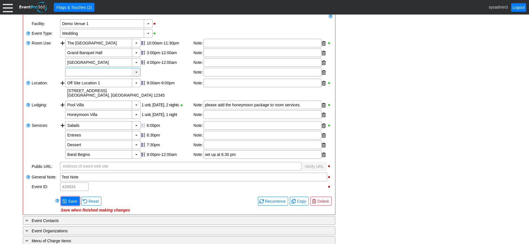
click at [135, 76] on div "▼" at bounding box center [136, 72] width 9 height 8
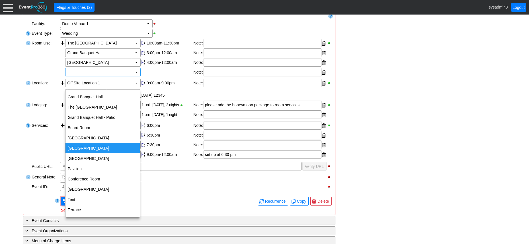
click at [85, 147] on div "[GEOGRAPHIC_DATA]" at bounding box center [102, 148] width 74 height 10
type input "[GEOGRAPHIC_DATA]"
type input "0:00"
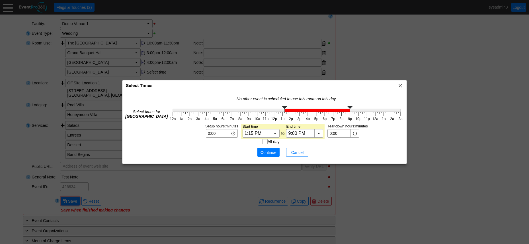
type input "1:00 PM"
click at [281, 110] on g at bounding box center [287, 109] width 228 height 6
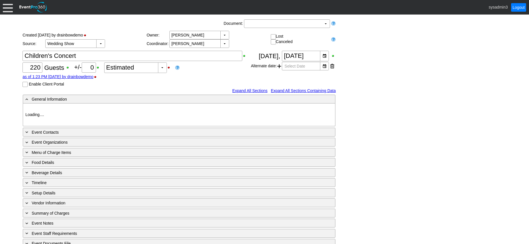
type input "Demo Venue 1"
type input "Fundraiser"
type input "601772"
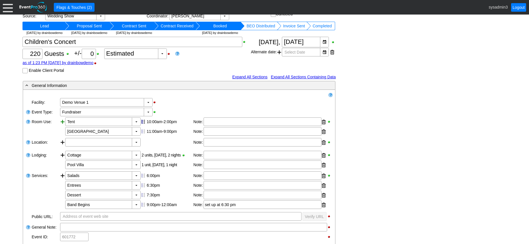
click at [61, 121] on div at bounding box center [62, 126] width 5 height 19
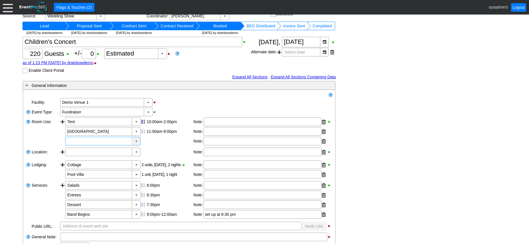
click at [135, 141] on div "▼" at bounding box center [136, 141] width 9 height 8
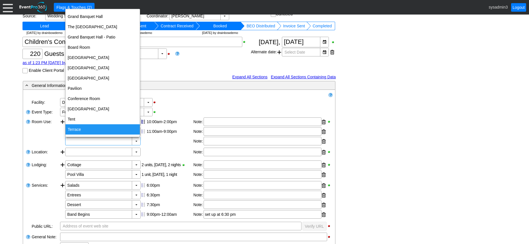
click at [83, 125] on div "Terrace" at bounding box center [102, 129] width 74 height 10
type input "Terrace"
type input "0:00"
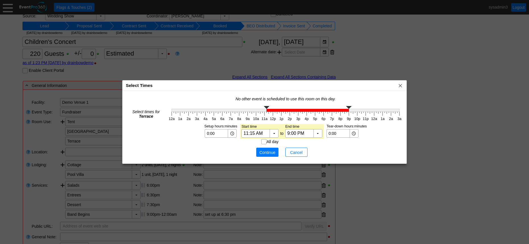
type input "11:00 AM"
click at [265, 109] on g at bounding box center [286, 109] width 228 height 6
click at [266, 152] on span "Continue" at bounding box center [267, 152] width 17 height 6
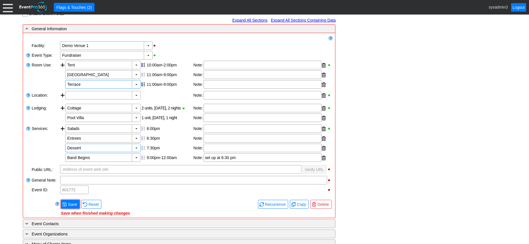
scroll to position [85, 0]
click at [73, 203] on span "Save" at bounding box center [72, 204] width 11 height 6
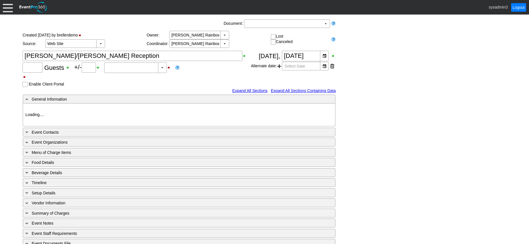
type input "120"
type input "Confirmed"
type input "Demo Venue 1"
type input "Wedding"
type input "426834"
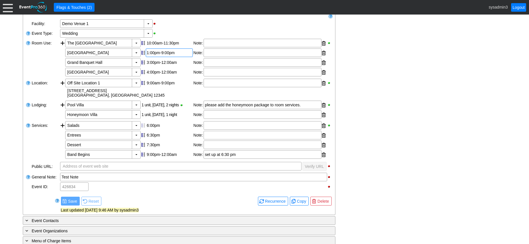
click at [158, 55] on div "1:00pm-9:00pm" at bounding box center [169, 52] width 45 height 5
type input "0:00"
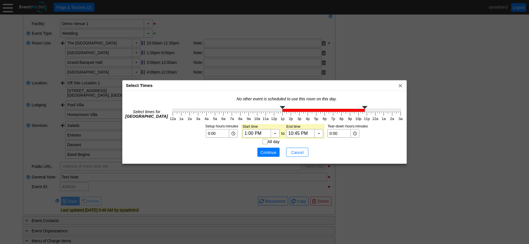
type input "11:00 PM"
click at [366, 109] on g at bounding box center [287, 109] width 228 height 6
click at [269, 149] on span "Continue" at bounding box center [268, 152] width 17 height 6
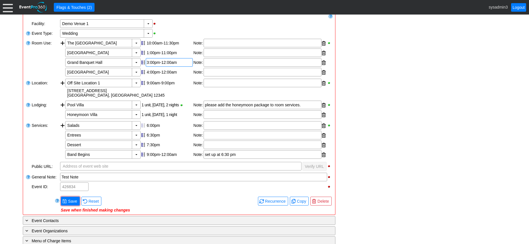
click at [156, 65] on div "3:00pm-12:00am" at bounding box center [169, 62] width 45 height 5
type input "2:00"
type input "0:00"
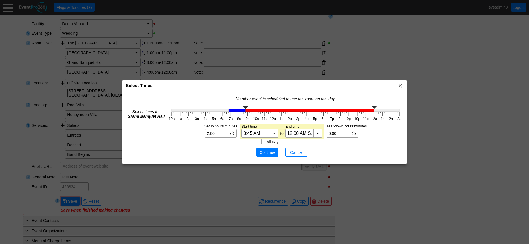
type input "9:00 AM"
click at [247, 110] on g at bounding box center [286, 109] width 228 height 6
click at [269, 151] on span "Continue" at bounding box center [267, 152] width 17 height 6
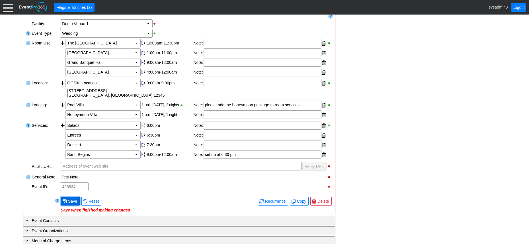
click at [72, 204] on span "Save" at bounding box center [72, 201] width 11 height 6
